Goal: Task Accomplishment & Management: Manage account settings

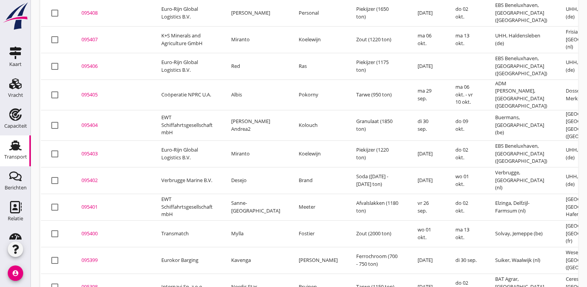
scroll to position [173, 0]
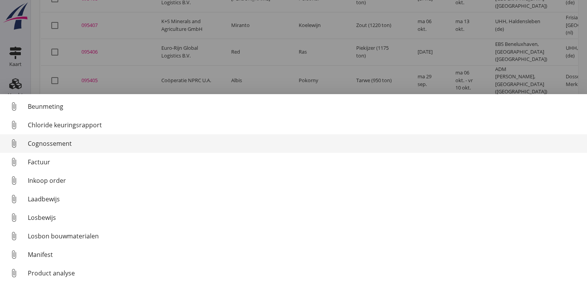
click at [54, 147] on div "Cognossement" at bounding box center [304, 143] width 553 height 9
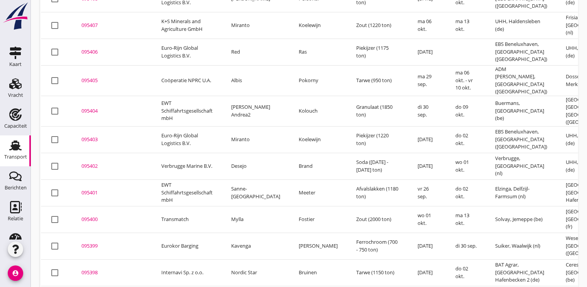
click at [91, 162] on div "095402" at bounding box center [111, 166] width 61 height 8
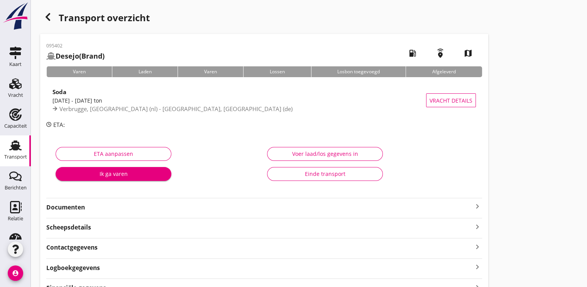
click at [116, 175] on div "Ik ga varen" at bounding box center [113, 174] width 103 height 8
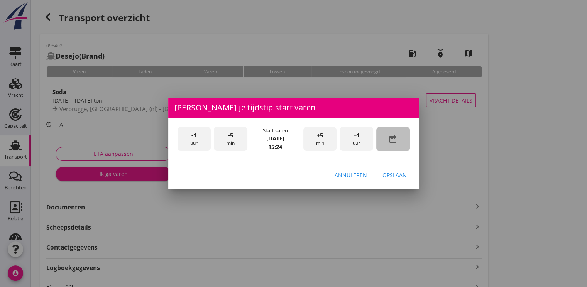
click at [397, 144] on div "date_range" at bounding box center [393, 139] width 34 height 24
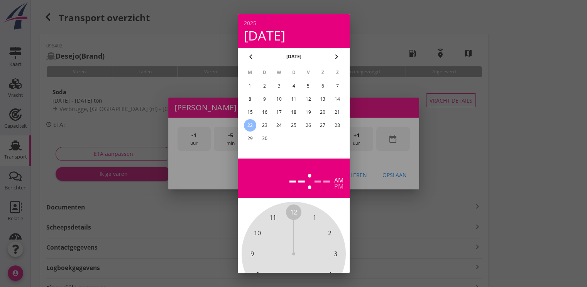
click at [321, 112] on div "20" at bounding box center [322, 112] width 12 height 12
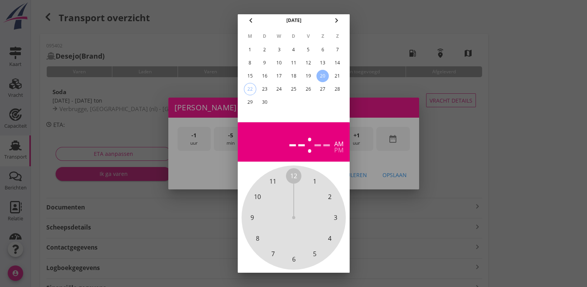
scroll to position [69, 0]
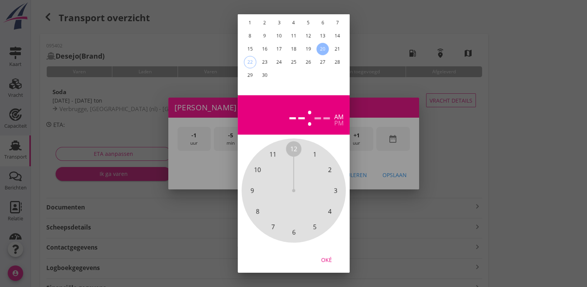
click at [328, 256] on div "Oké" at bounding box center [327, 260] width 22 height 8
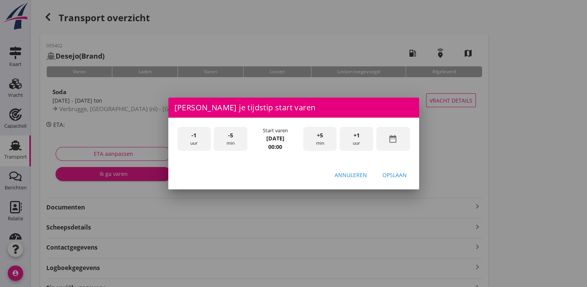
click at [355, 140] on div "+1 uur" at bounding box center [357, 139] width 34 height 24
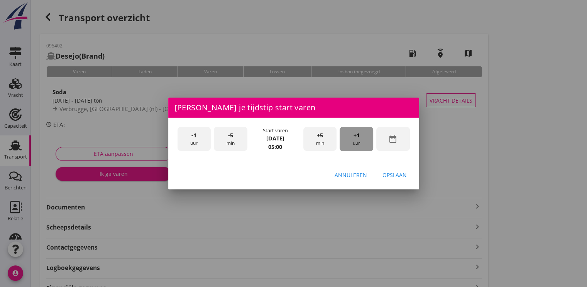
click at [355, 140] on div "+1 uur" at bounding box center [357, 139] width 34 height 24
click at [386, 175] on div "Opslaan" at bounding box center [394, 175] width 24 height 8
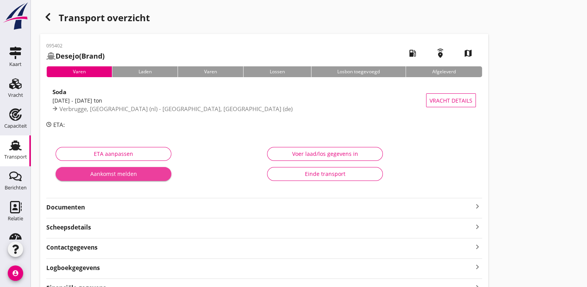
click at [122, 171] on div "Aankomst melden" at bounding box center [113, 174] width 103 height 8
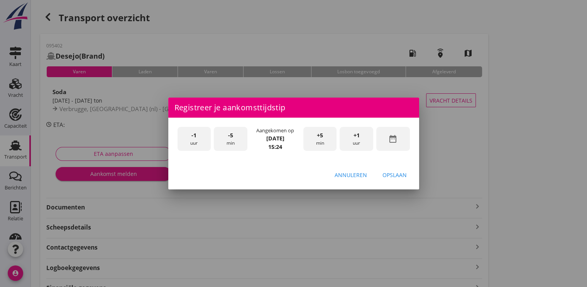
click at [402, 144] on div "date_range" at bounding box center [393, 139] width 34 height 24
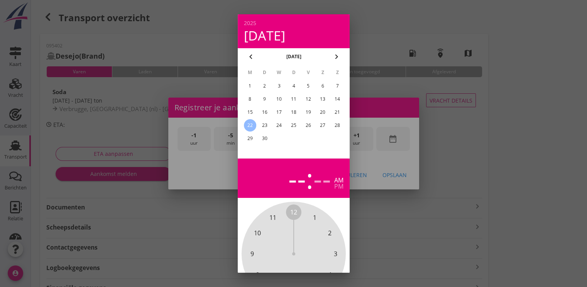
click at [319, 115] on div "20" at bounding box center [322, 112] width 12 height 12
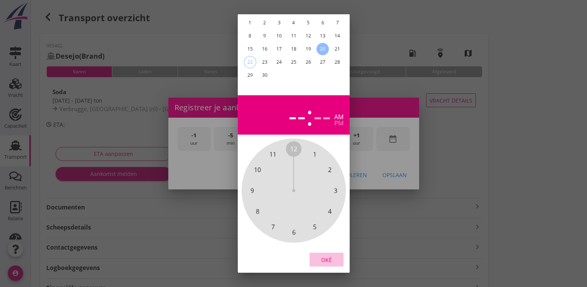
click at [322, 256] on div "Oké" at bounding box center [327, 260] width 22 height 8
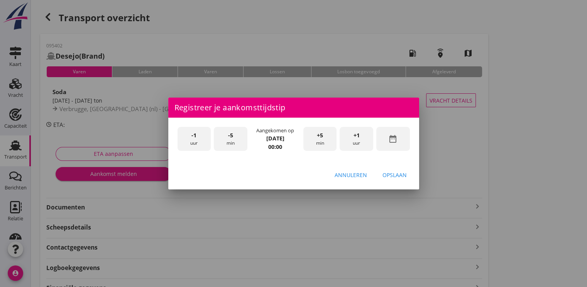
click at [360, 140] on div "+1 uur" at bounding box center [357, 139] width 34 height 24
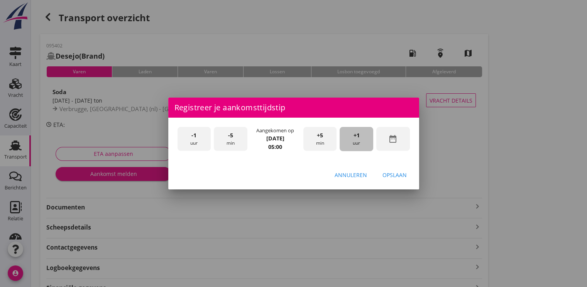
click at [360, 140] on div "+1 uur" at bounding box center [357, 139] width 34 height 24
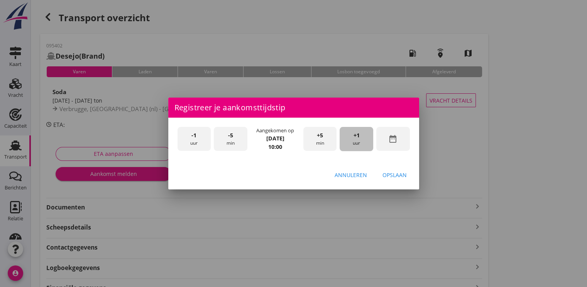
click at [360, 140] on div "+1 uur" at bounding box center [357, 139] width 34 height 24
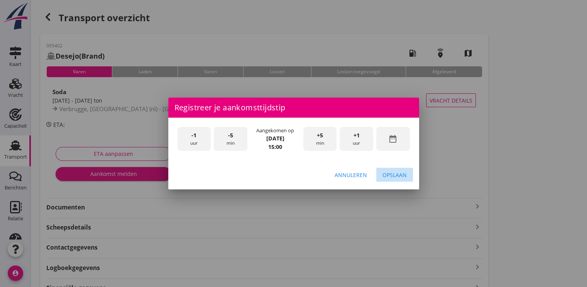
click at [392, 176] on div "Opslaan" at bounding box center [394, 175] width 24 height 8
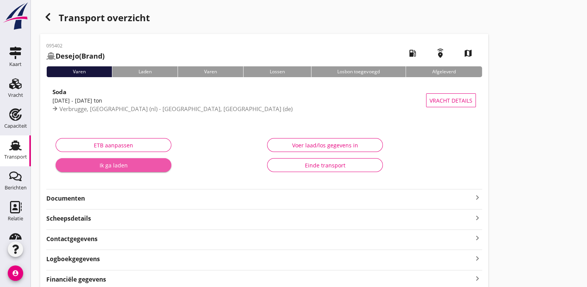
click at [126, 165] on div "Ik ga laden" at bounding box center [113, 165] width 103 height 8
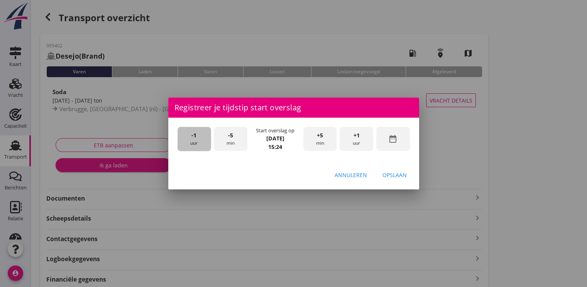
click at [191, 141] on div "-1 uur" at bounding box center [194, 139] width 34 height 24
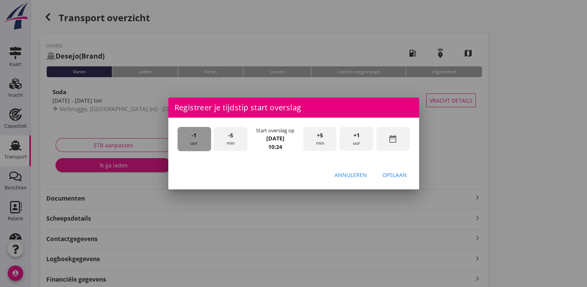
click at [191, 141] on div "-1 uur" at bounding box center [194, 139] width 34 height 24
click at [223, 142] on div "-5 min" at bounding box center [231, 139] width 34 height 24
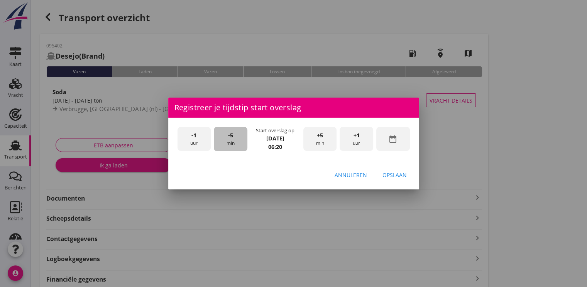
click at [223, 142] on div "-5 min" at bounding box center [231, 139] width 34 height 24
click at [393, 173] on div "Opslaan" at bounding box center [394, 175] width 24 height 8
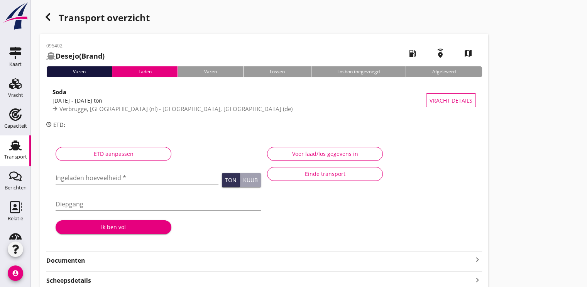
click at [74, 175] on input "Ingeladen hoeveelheid *" at bounding box center [137, 178] width 163 height 12
type input "1087.749"
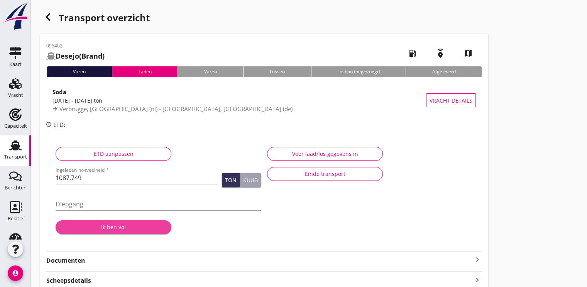
click at [128, 228] on div "Ik ben vol" at bounding box center [113, 227] width 103 height 8
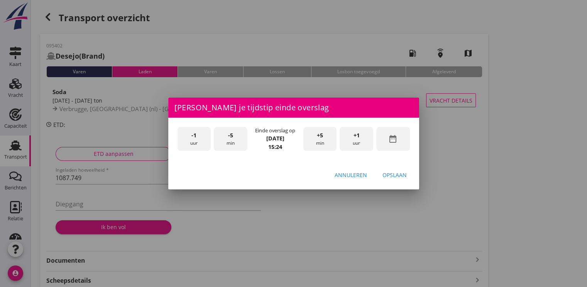
click at [196, 140] on div "-1 uur" at bounding box center [194, 139] width 34 height 24
click at [317, 136] on span "+5" at bounding box center [320, 135] width 6 height 8
drag, startPoint x: 402, startPoint y: 177, endPoint x: 380, endPoint y: 167, distance: 24.5
click at [402, 176] on div "Opslaan" at bounding box center [394, 175] width 24 height 8
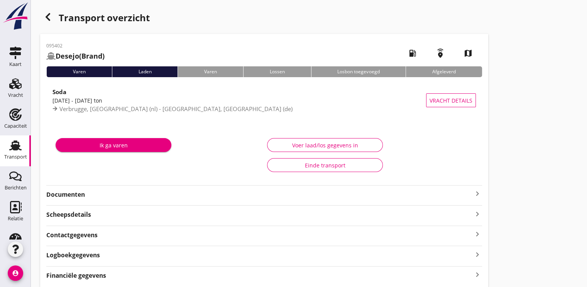
click at [135, 146] on div "Ik ga varen" at bounding box center [113, 145] width 103 height 8
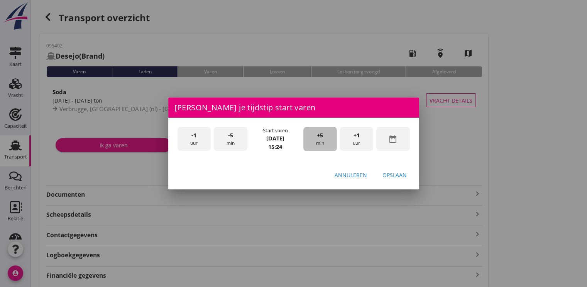
click at [318, 142] on div "+5 min" at bounding box center [320, 139] width 34 height 24
click at [395, 172] on div "Opslaan" at bounding box center [394, 175] width 24 height 8
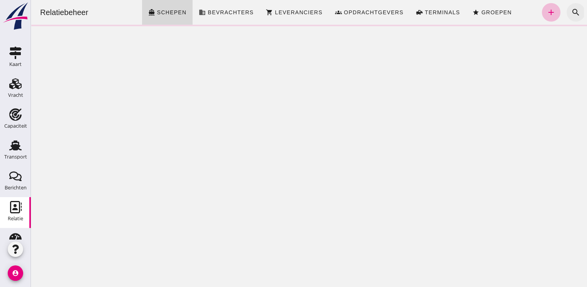
click at [571, 8] on icon "search" at bounding box center [575, 12] width 9 height 9
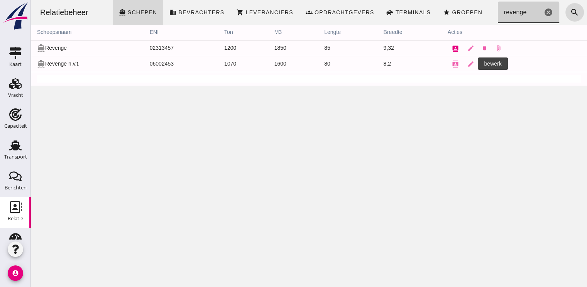
type input "revenge"
click at [452, 47] on icon "contacts" at bounding box center [455, 48] width 7 height 7
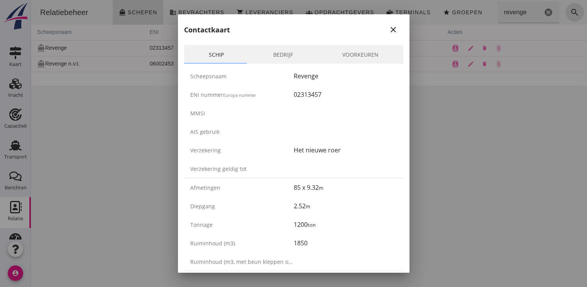
click at [323, 94] on div "02313457" at bounding box center [345, 94] width 103 height 9
click at [323, 95] on div "02313457" at bounding box center [345, 94] width 103 height 9
drag, startPoint x: 317, startPoint y: 94, endPoint x: 292, endPoint y: 99, distance: 25.5
click at [294, 99] on div "02313457" at bounding box center [345, 94] width 103 height 9
click at [389, 30] on icon "close" at bounding box center [393, 29] width 9 height 9
